Goal: Check status: Check status

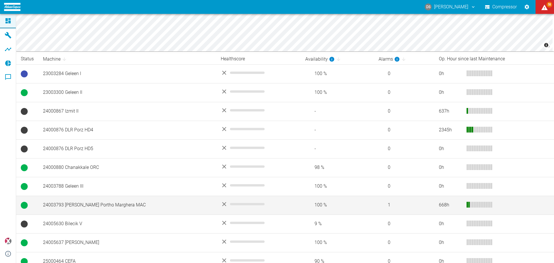
scroll to position [137, 0]
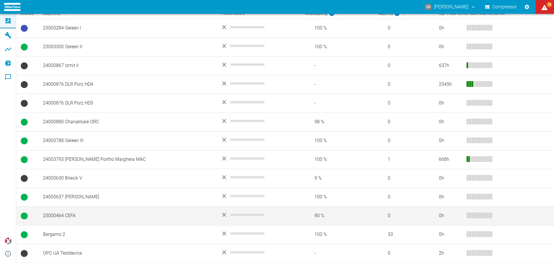
click at [65, 215] on td "25000464 CEFA" at bounding box center [127, 215] width 178 height 19
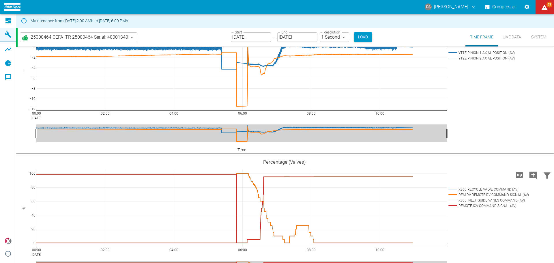
scroll to position [1213, 0]
